Goal: Task Accomplishment & Management: Complete application form

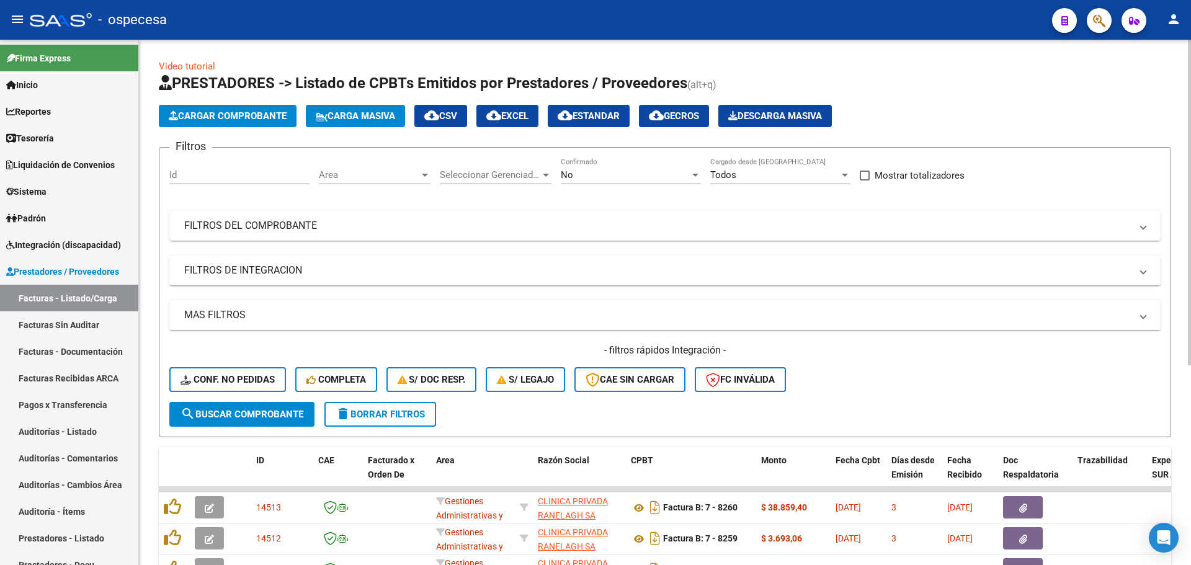
click at [369, 117] on span "Carga Masiva" at bounding box center [355, 115] width 79 height 11
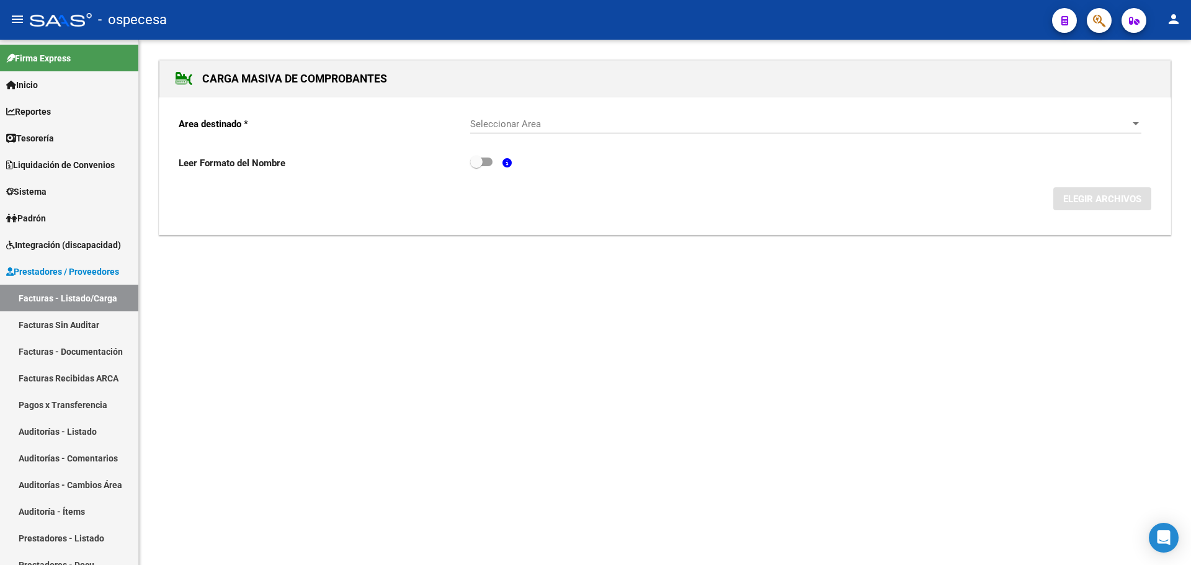
click at [554, 126] on span "Seleccionar Area" at bounding box center [800, 124] width 660 height 11
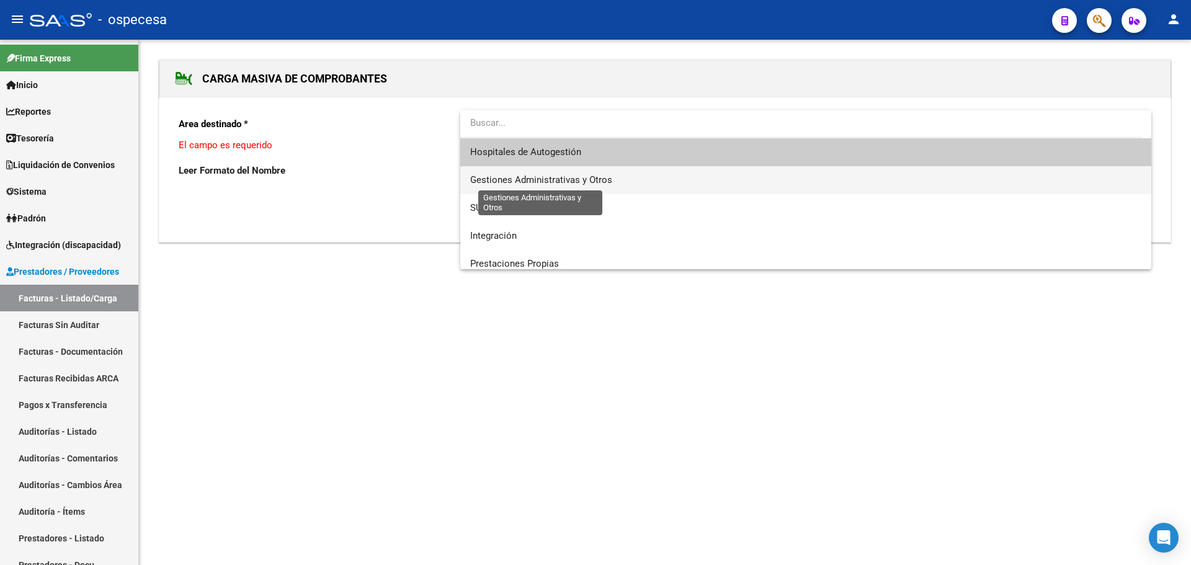
click at [560, 182] on span "Gestiones Administrativas y Otros" at bounding box center [541, 179] width 142 height 11
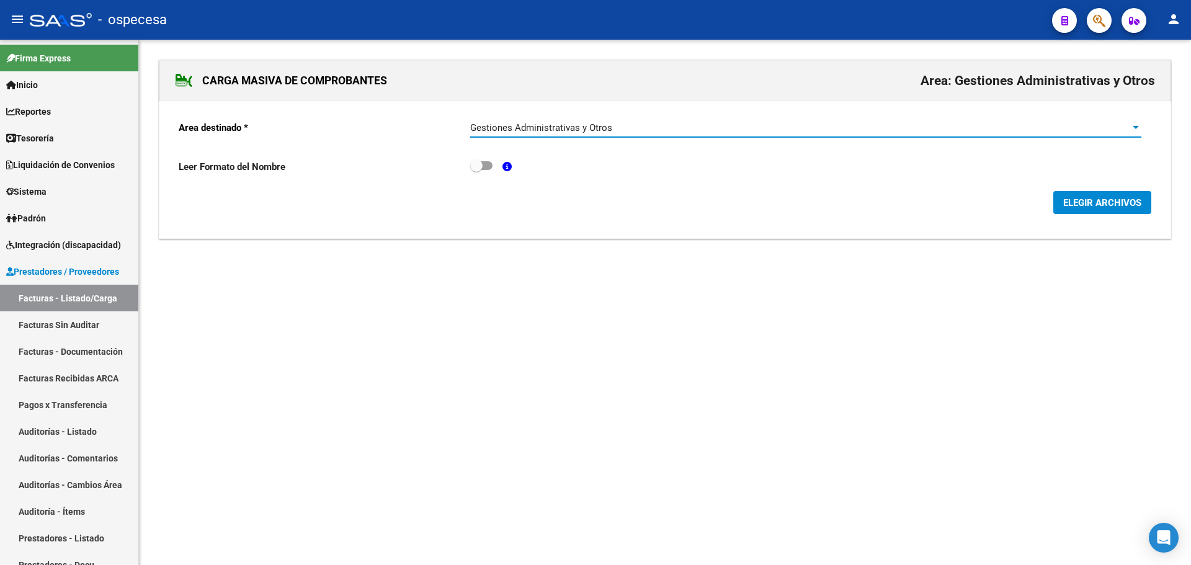
click at [1071, 200] on span "ELEGIR ARCHIVOS" at bounding box center [1103, 202] width 78 height 11
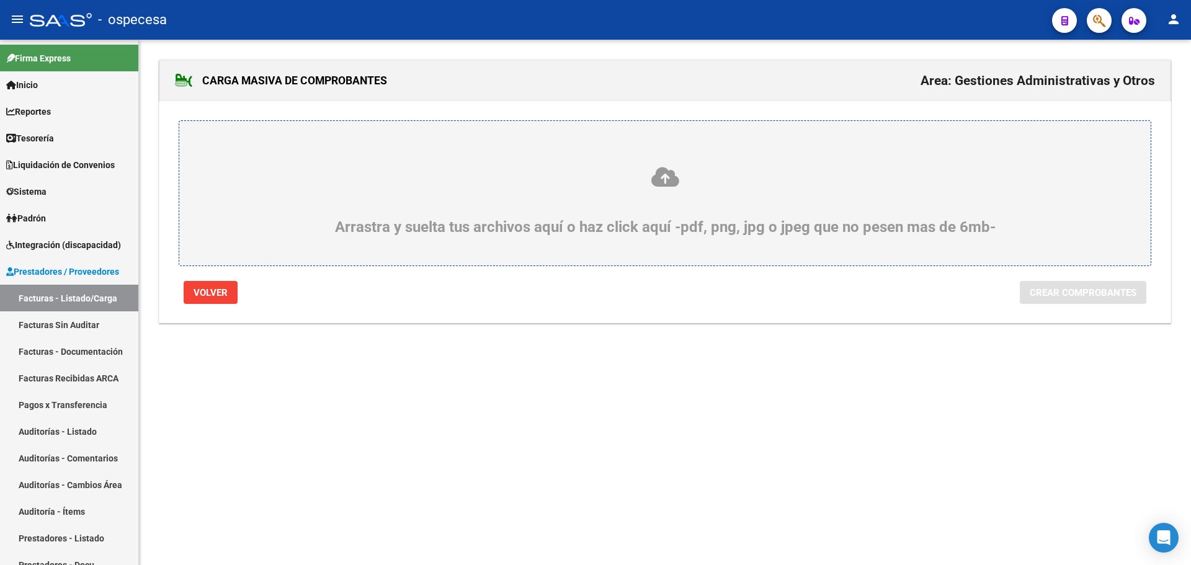
click at [540, 152] on label "Arrastra y suelta tus archivos aquí o haz click aquí -pdf, png, jpg o jpeg que …" at bounding box center [665, 193] width 912 height 85
click at [0, 0] on input "Arrastra y suelta tus archivos aquí o haz click aquí -pdf, png, jpg o jpeg que …" at bounding box center [0, 0] width 0 height 0
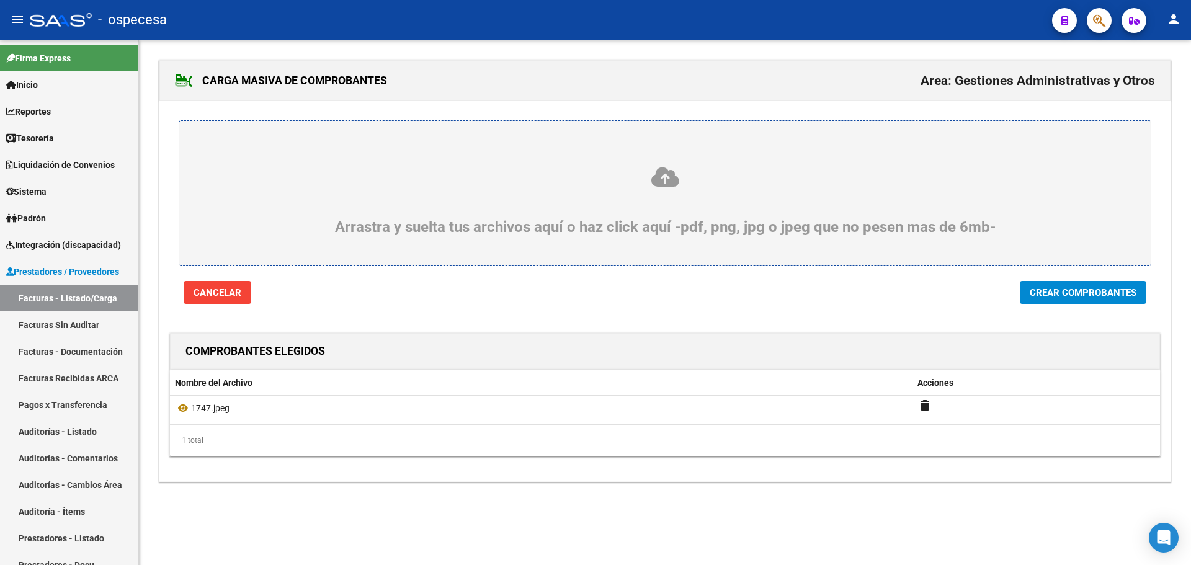
click at [1096, 296] on span "Crear Comprobantes" at bounding box center [1083, 292] width 107 height 11
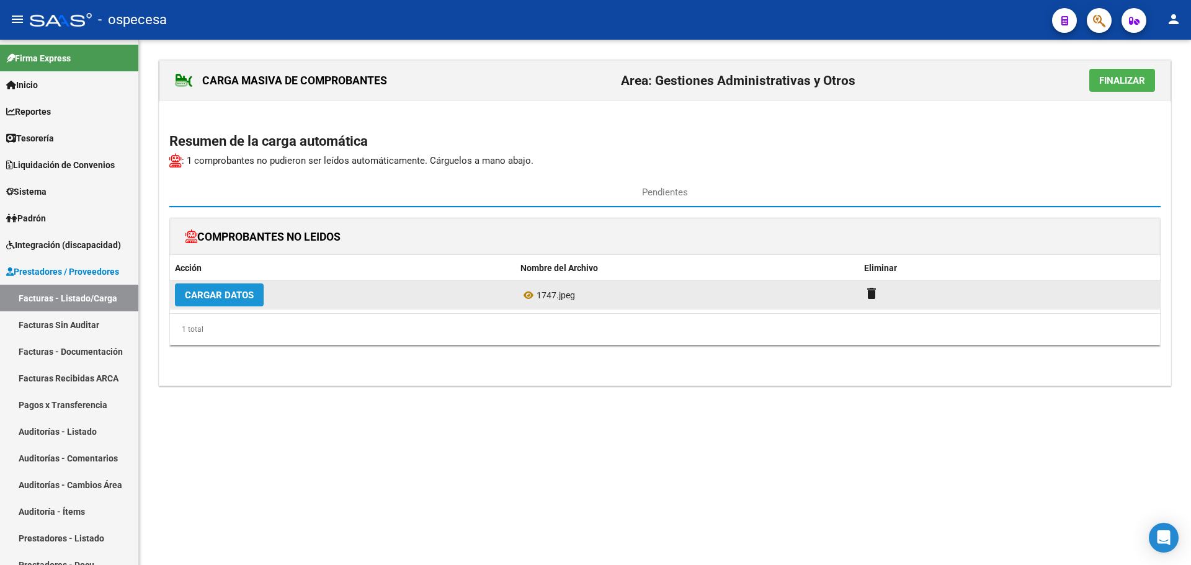
click at [229, 296] on span "Cargar Datos" at bounding box center [219, 295] width 69 height 11
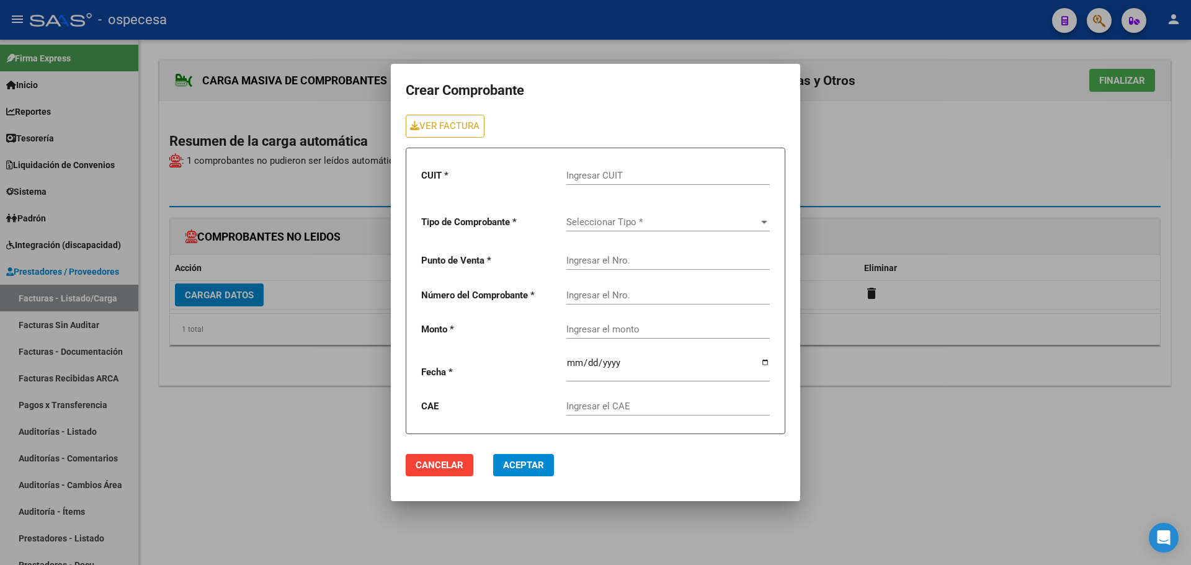
click at [229, 295] on div at bounding box center [595, 282] width 1191 height 565
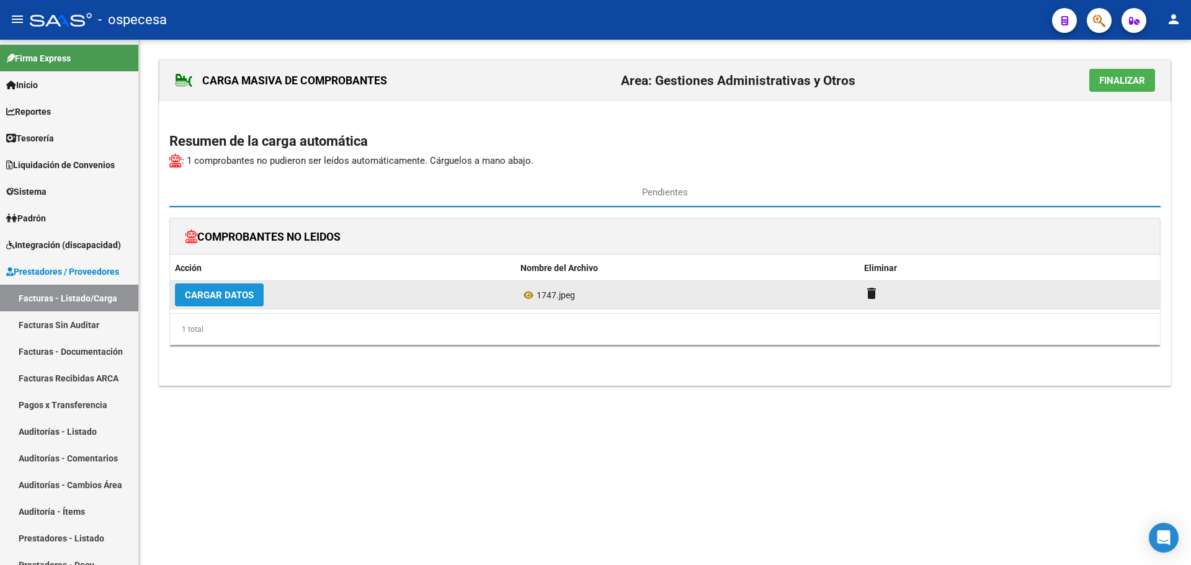
click at [236, 294] on span "Cargar Datos" at bounding box center [219, 295] width 69 height 11
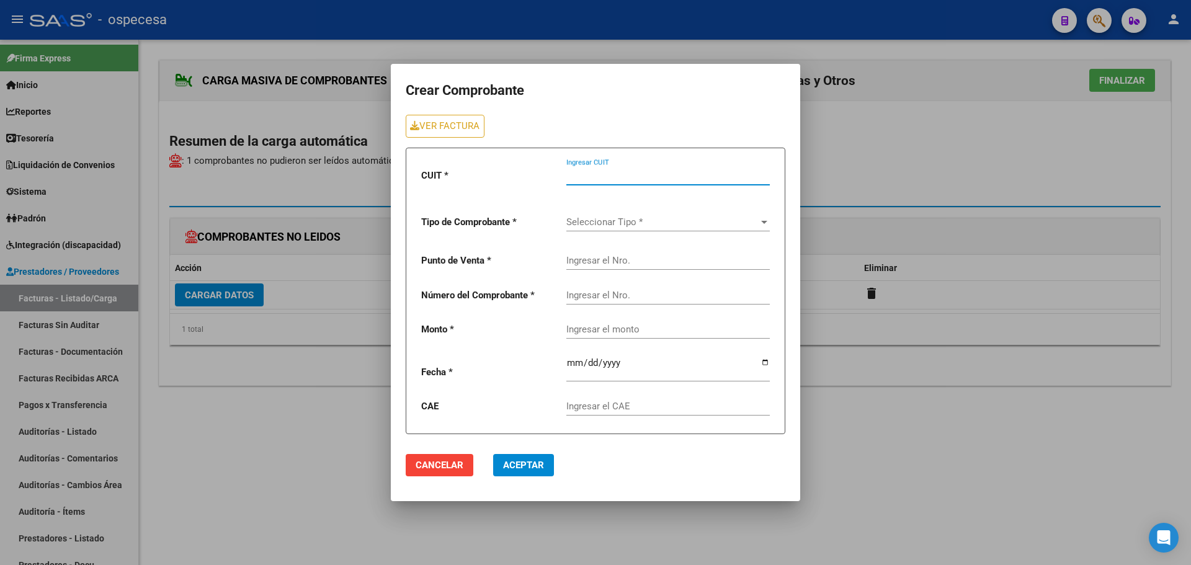
click at [645, 181] on input "Ingresar CUIT" at bounding box center [669, 175] width 204 height 11
click at [659, 403] on input "Ingresar el CAE" at bounding box center [669, 406] width 204 height 11
type input "75385774214299"
click at [659, 459] on mat-dialog-actions "Cancelar Aceptar" at bounding box center [596, 465] width 380 height 42
click at [636, 291] on input "Ingresar el Nro." at bounding box center [669, 295] width 204 height 11
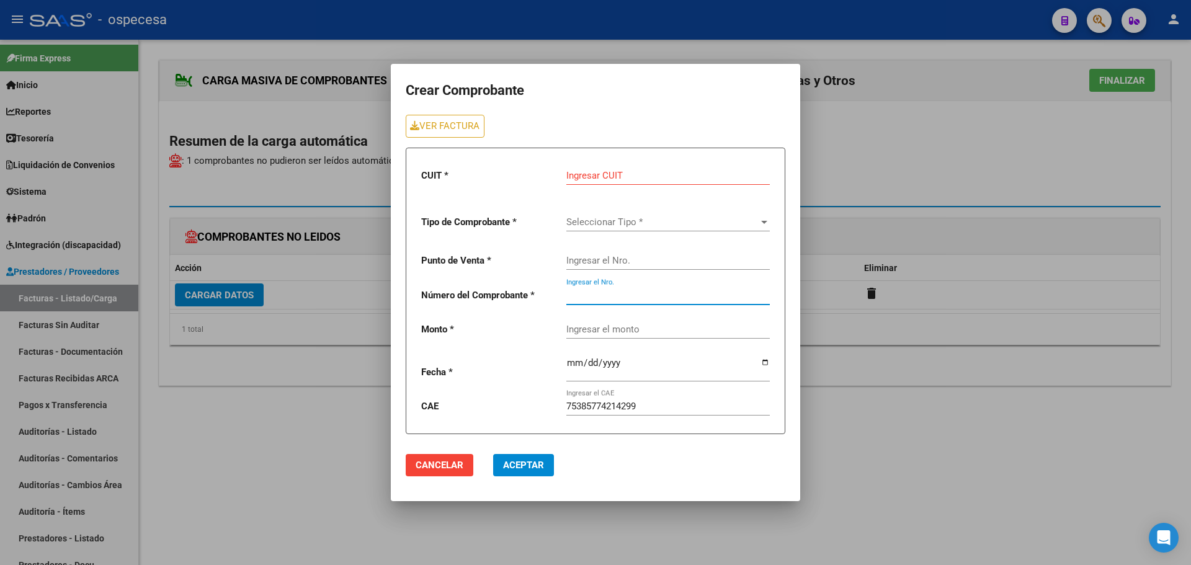
click at [648, 176] on input "Ingresar CUIT" at bounding box center [669, 175] width 204 height 11
type input "30-70828395-5"
click at [641, 218] on span "Seleccionar Tipo *" at bounding box center [663, 222] width 192 height 11
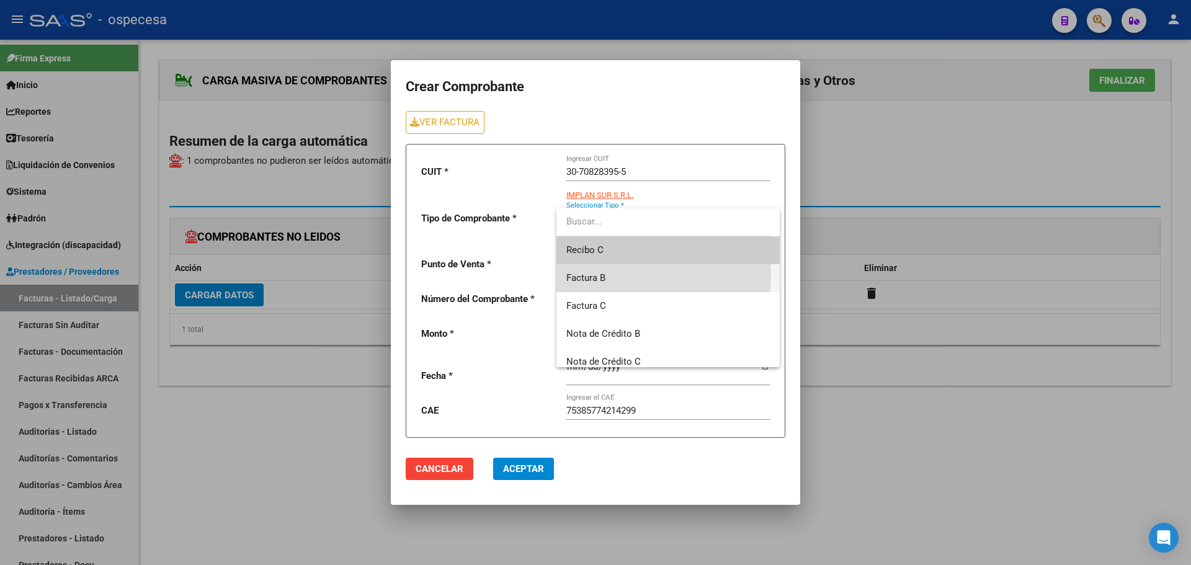
click at [610, 277] on span "Factura B" at bounding box center [669, 278] width 204 height 28
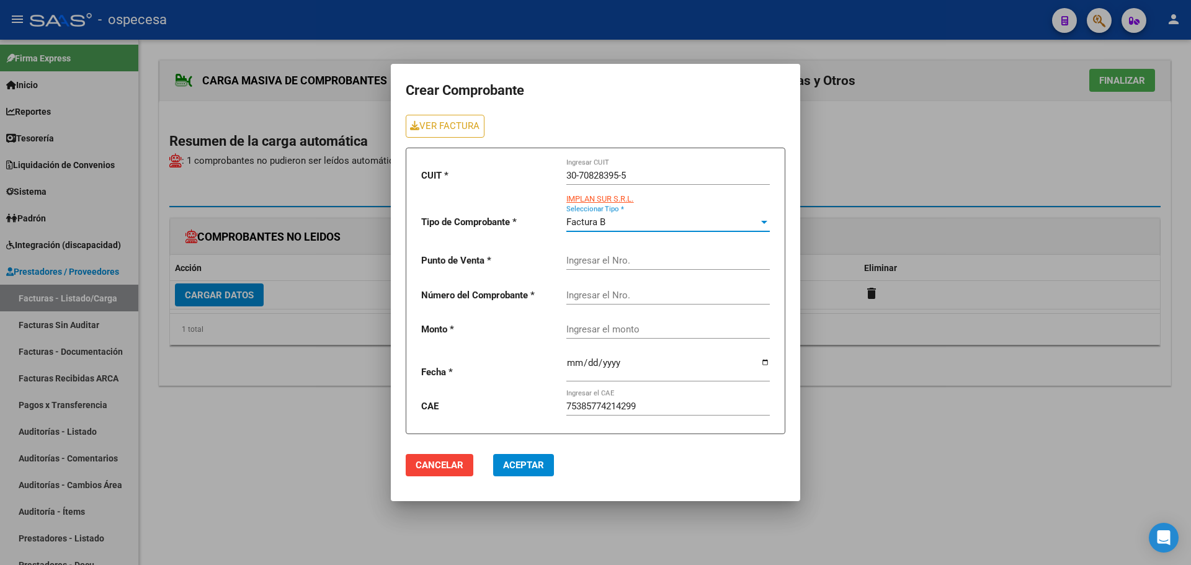
click at [624, 261] on input "Ingresar el Nro." at bounding box center [669, 260] width 204 height 11
type input "4"
click at [614, 295] on input "Ingresar el Nro." at bounding box center [669, 295] width 204 height 11
type input "1747"
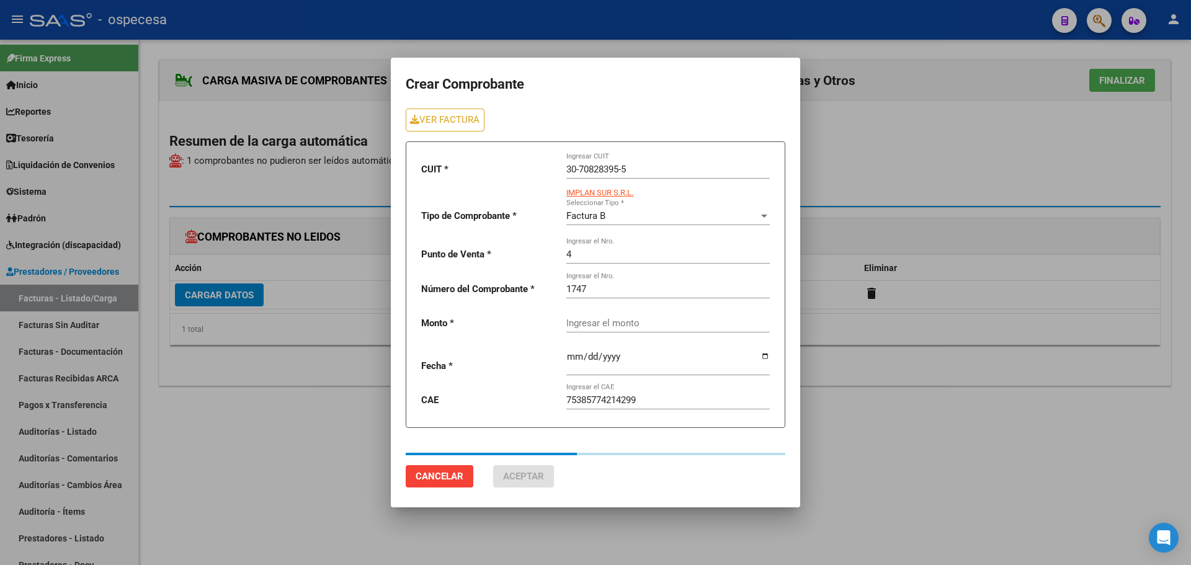
click at [629, 336] on div "Ingresar el monto" at bounding box center [669, 325] width 204 height 38
type input "1700000"
type input "[DATE]"
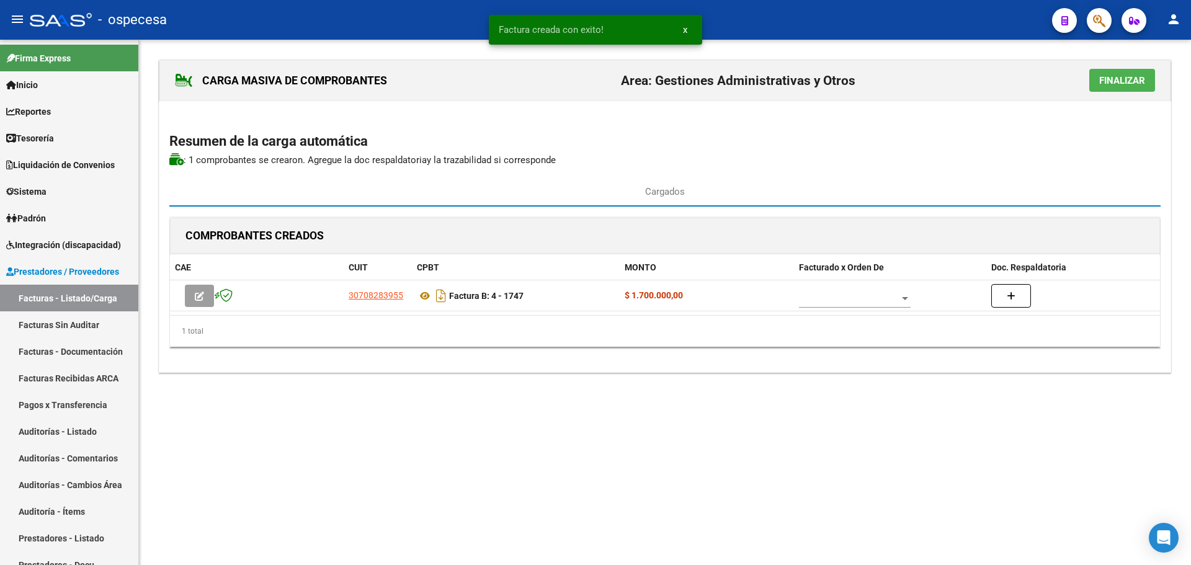
click at [1100, 78] on span "Finalizar" at bounding box center [1123, 80] width 46 height 11
